Goal: Find specific page/section: Find specific page/section

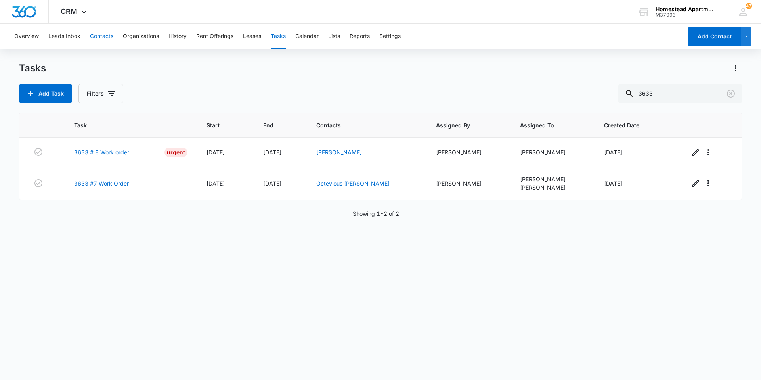
click at [98, 40] on button "Contacts" at bounding box center [101, 36] width 23 height 25
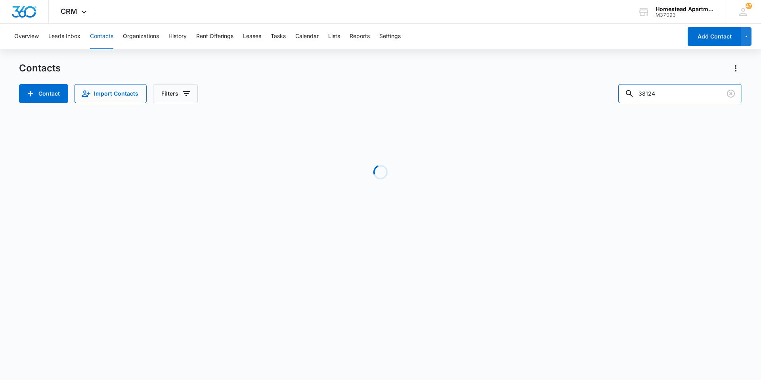
drag, startPoint x: 679, startPoint y: 94, endPoint x: 532, endPoint y: 93, distance: 147.5
click at [532, 94] on div "Contact Import Contacts Filters 38124" at bounding box center [380, 93] width 723 height 19
type input "35457"
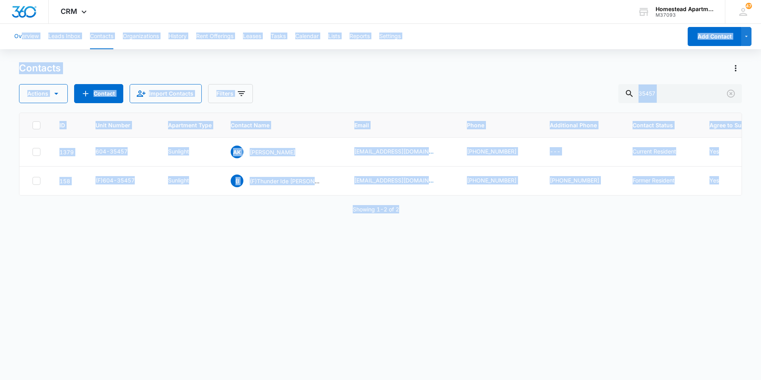
drag, startPoint x: 417, startPoint y: 219, endPoint x: 21, endPoint y: 36, distance: 436.5
click at [21, 36] on div "Overview Leads Inbox Contacts Organizations History Rent Offerings Leases Tasks…" at bounding box center [380, 201] width 761 height 355
click at [385, 261] on div "ID Unit Number Apartment Type Contact Name Email Phone Additional Phone Contact…" at bounding box center [380, 241] width 723 height 257
drag, startPoint x: 426, startPoint y: 229, endPoint x: 5, endPoint y: 35, distance: 463.1
click at [5, 35] on div "Overview Leads Inbox Contacts Organizations History Rent Offerings Leases Tasks…" at bounding box center [380, 201] width 761 height 355
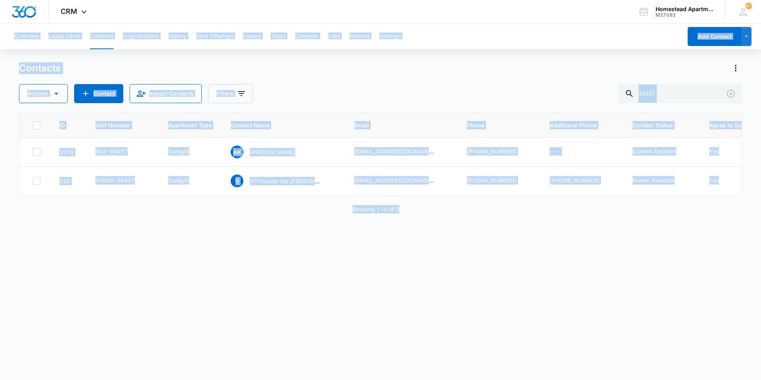
click at [416, 235] on div "ID Unit Number Apartment Type Contact Name Email Phone Additional Phone Contact…" at bounding box center [380, 241] width 723 height 257
